Goal: Book appointment/travel/reservation

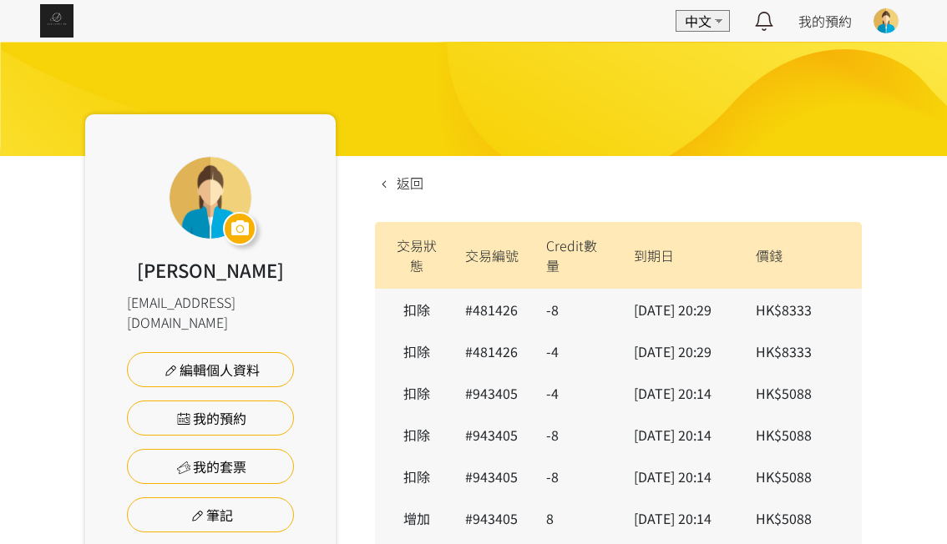
click at [57, 28] on img at bounding box center [56, 20] width 33 height 33
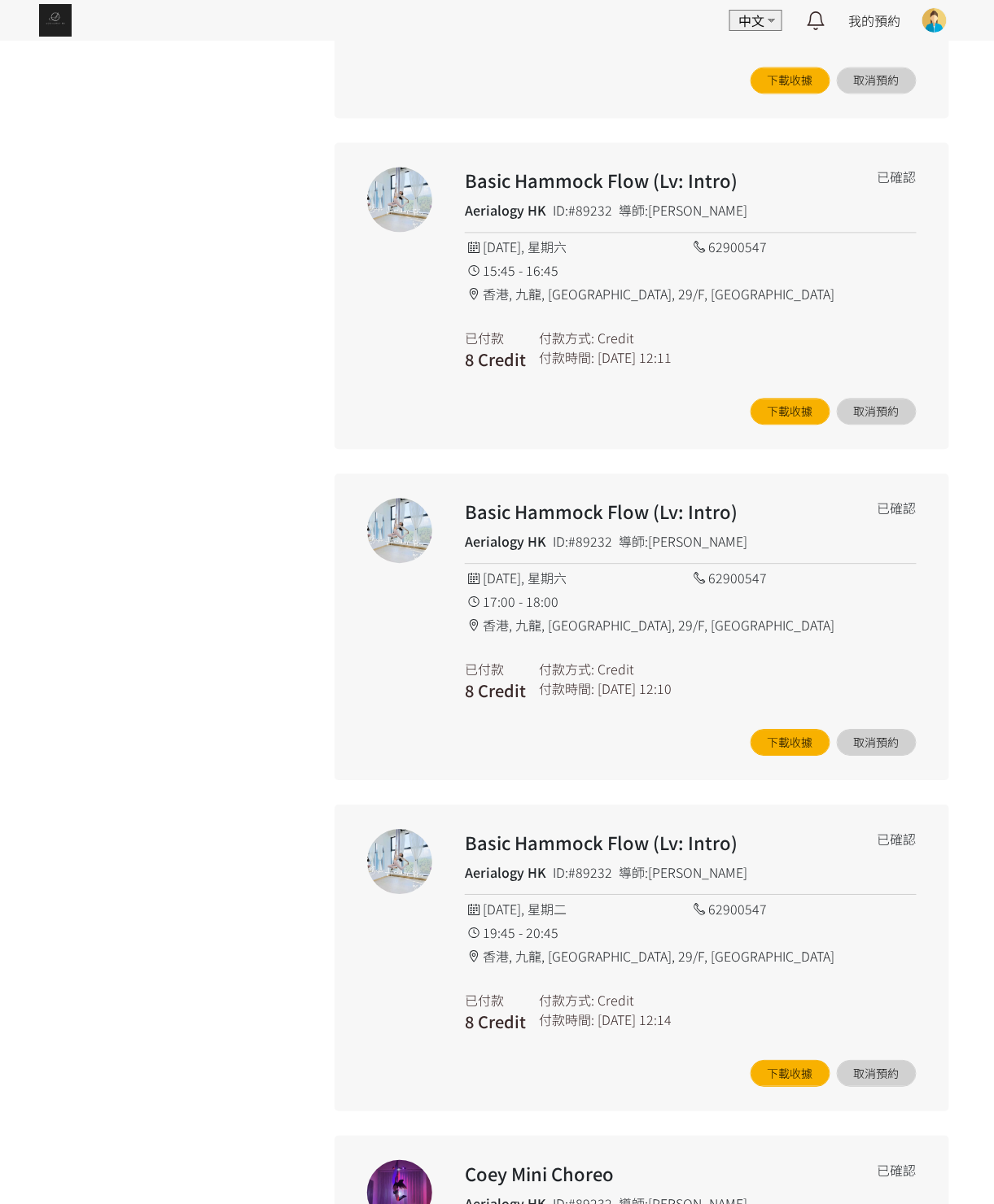
scroll to position [854, 0]
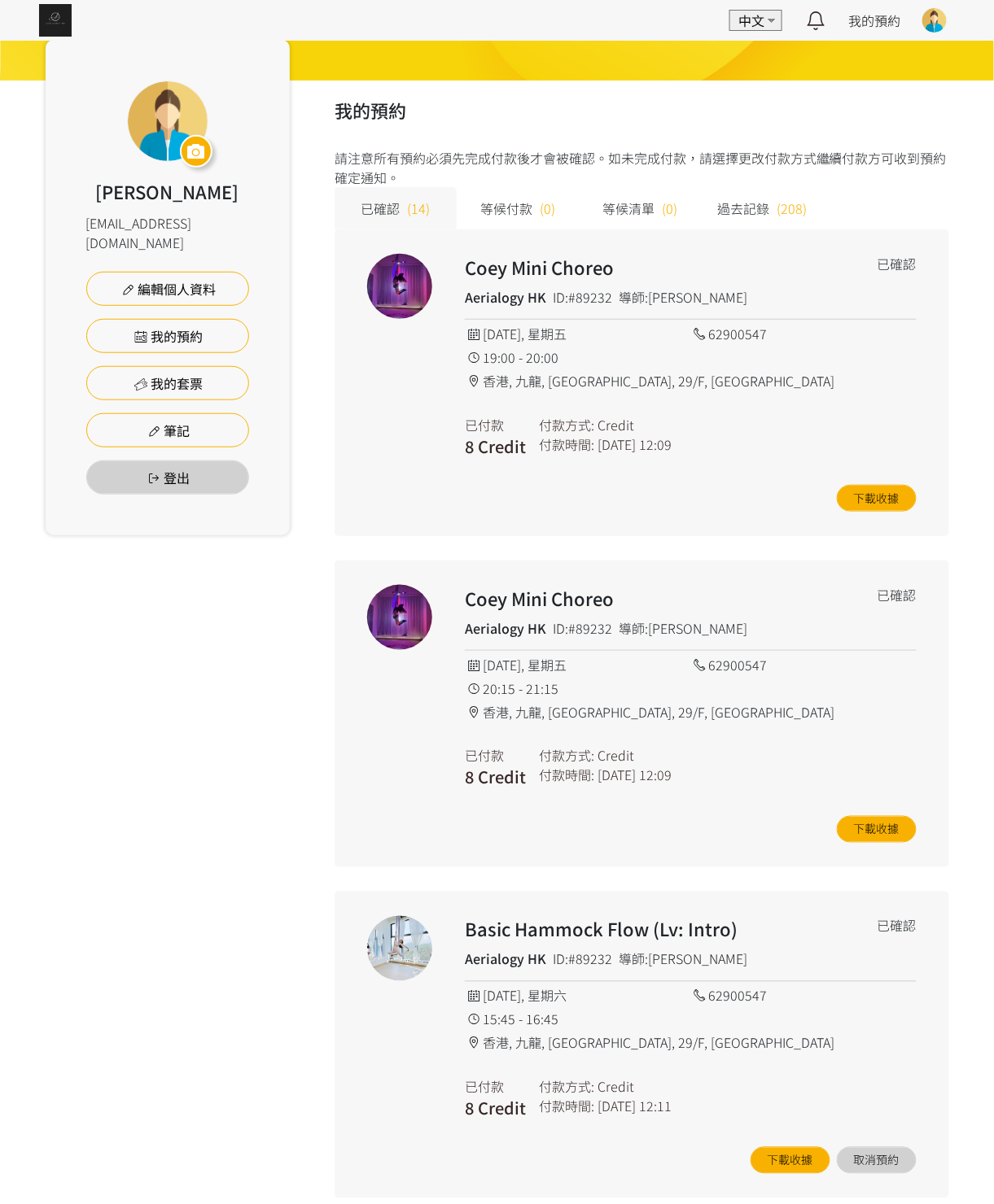
scroll to position [122, 0]
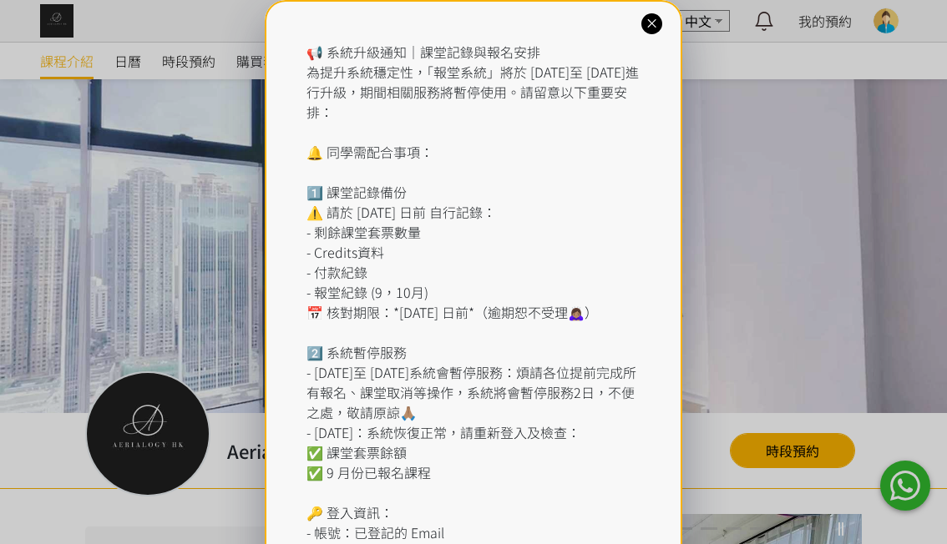
click at [200, 63] on div "📢 系統升級通知｜課堂記錄與報名安排 為提升系統穩定性，「報堂系統」將於 [DATE]至 [DATE]進行升級，期間相關服務將暫停使用。請留意以下重要安排： …" at bounding box center [473, 372] width 947 height 745
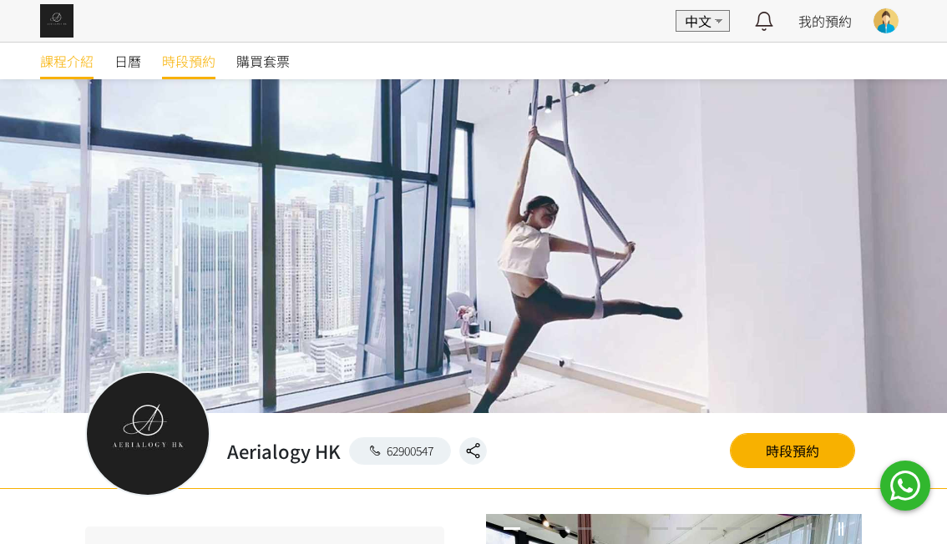
click at [193, 62] on span "時段預約" at bounding box center [188, 61] width 53 height 20
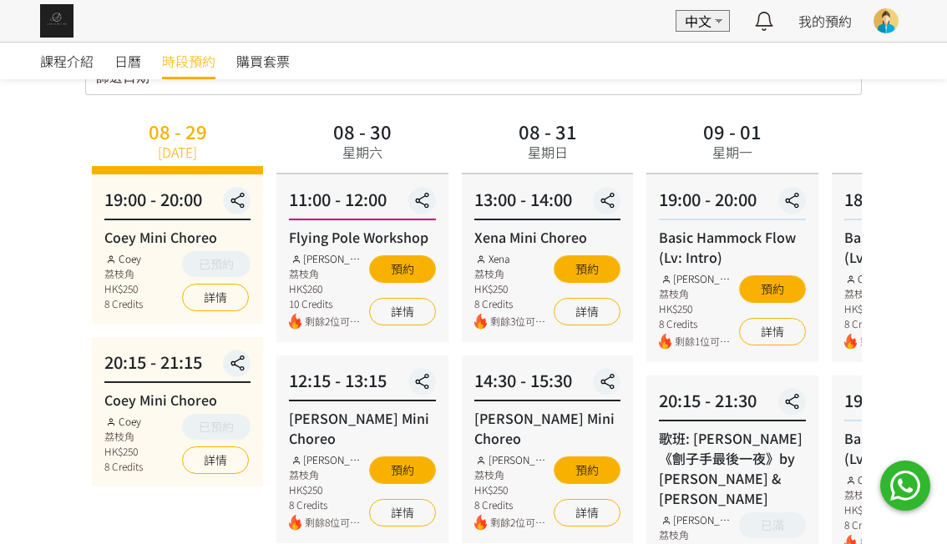
scroll to position [125, 0]
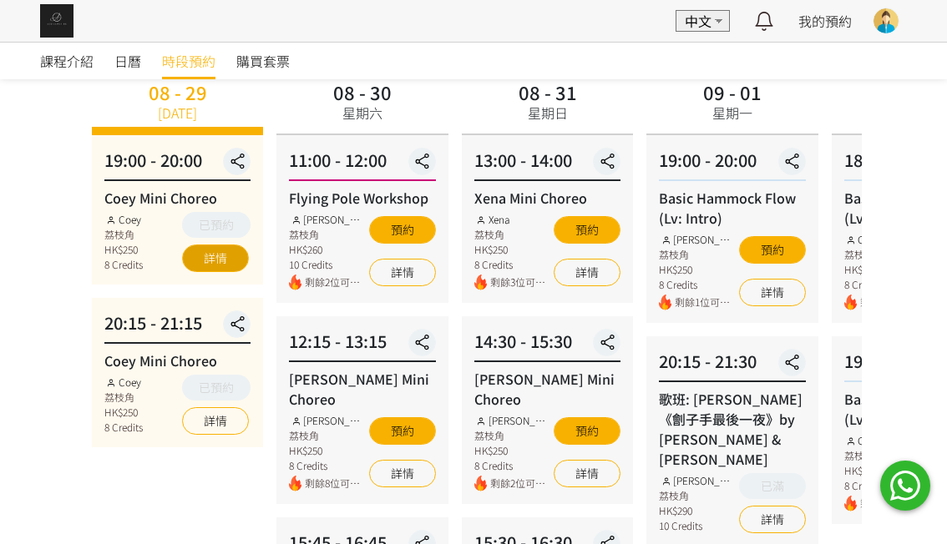
click at [208, 261] on link "詳情" at bounding box center [215, 259] width 67 height 28
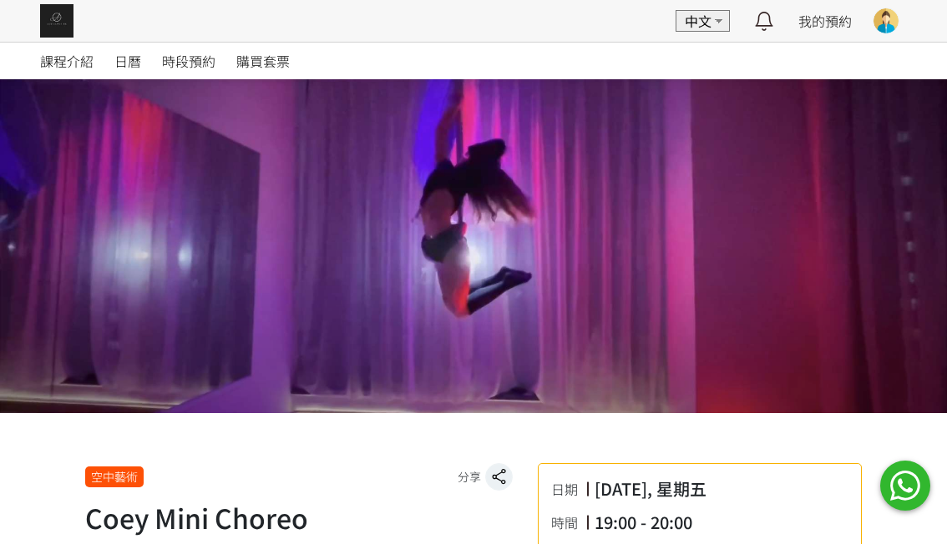
scroll to position [625, 0]
